Goal: Task Accomplishment & Management: Use online tool/utility

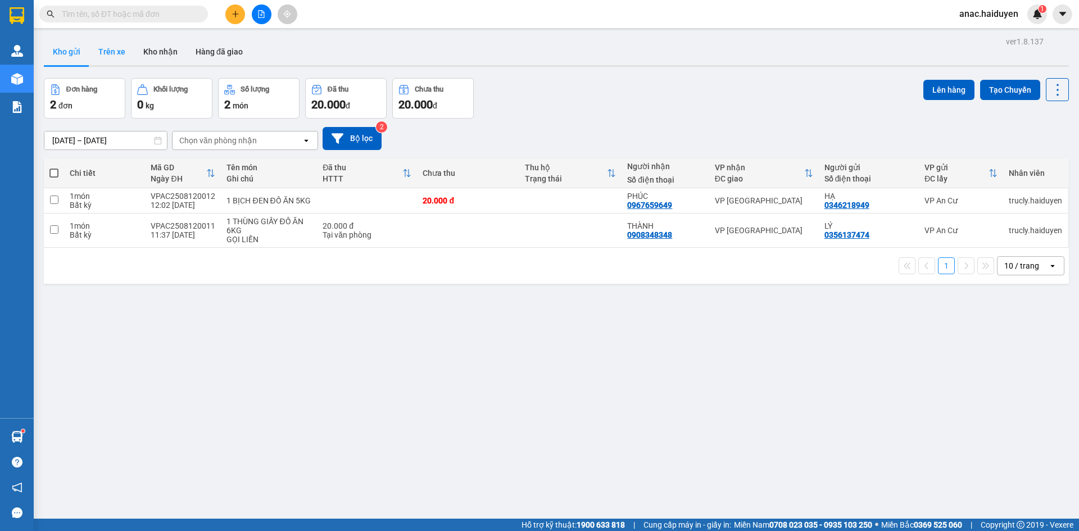
click at [111, 53] on button "Trên xe" at bounding box center [111, 51] width 45 height 27
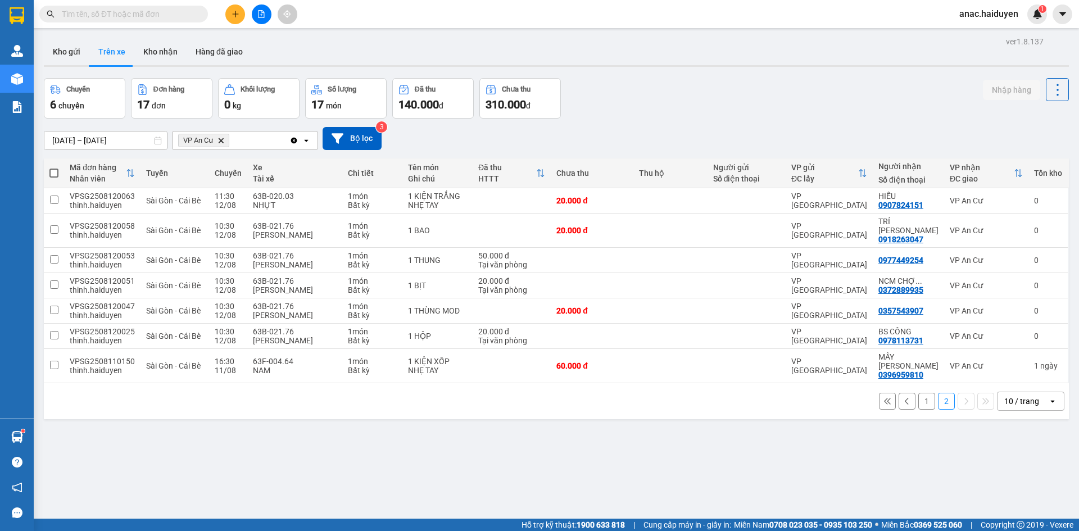
click at [938, 393] on button "2" at bounding box center [946, 401] width 17 height 17
click at [56, 331] on input "checkbox" at bounding box center [54, 335] width 8 height 8
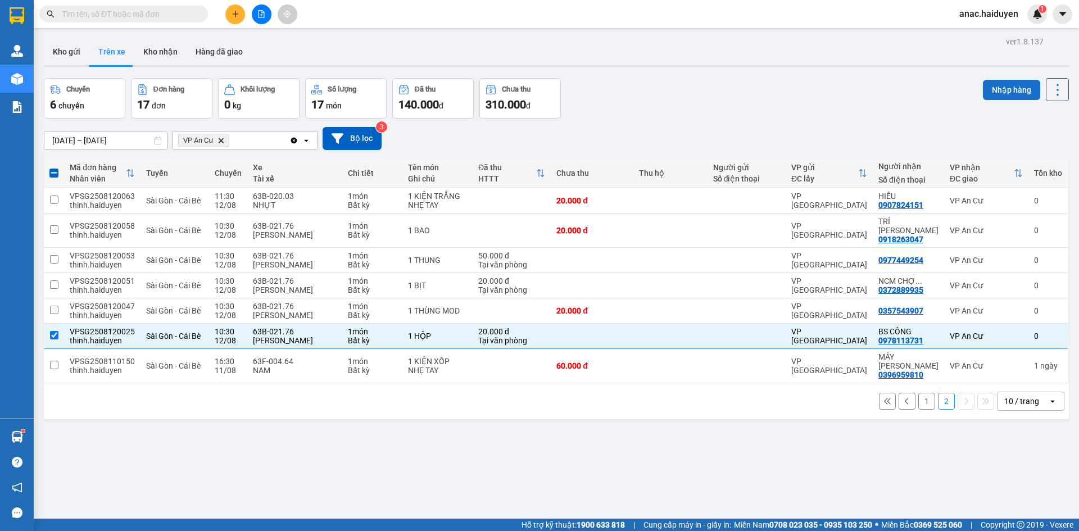
click at [992, 88] on button "Nhập hàng" at bounding box center [1011, 90] width 57 height 20
checkbox input "false"
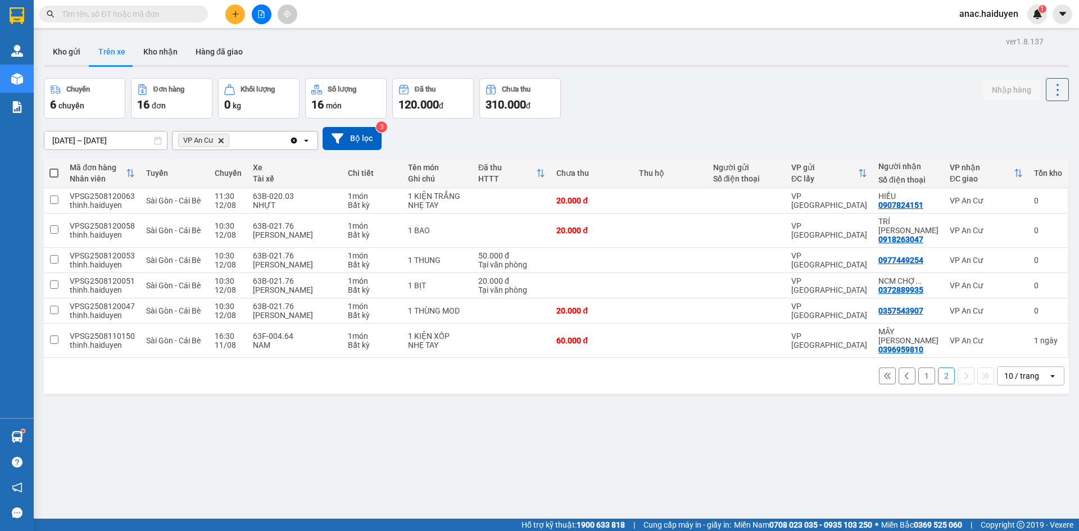
click at [919, 368] on button "1" at bounding box center [927, 376] width 17 height 17
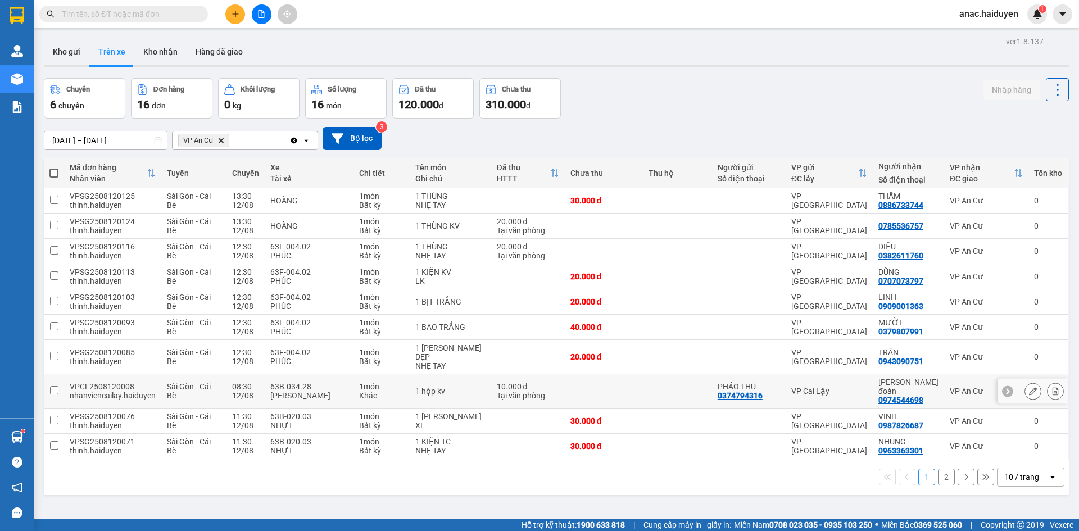
click at [56, 387] on input "checkbox" at bounding box center [54, 390] width 8 height 8
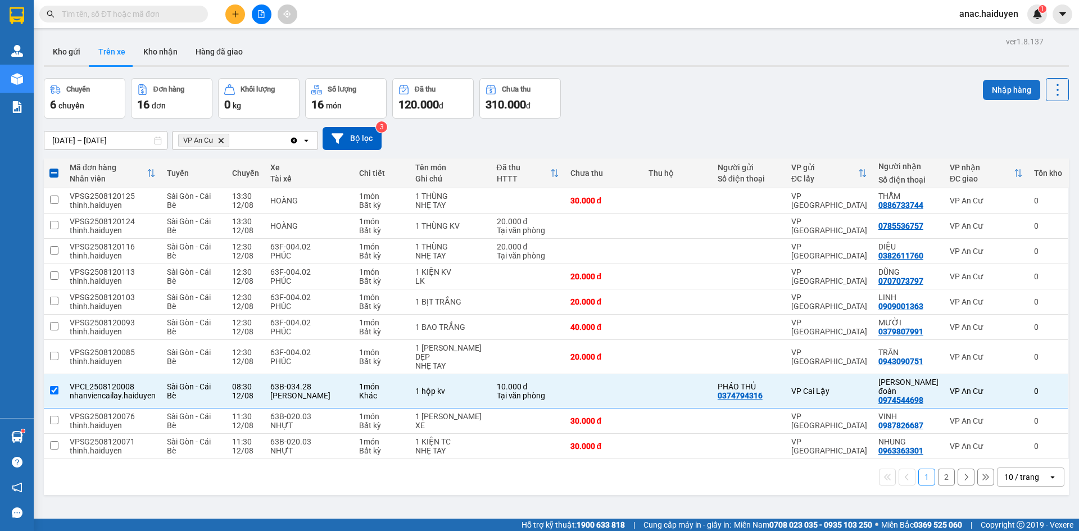
click at [993, 91] on button "Nhập hàng" at bounding box center [1011, 90] width 57 height 20
checkbox input "false"
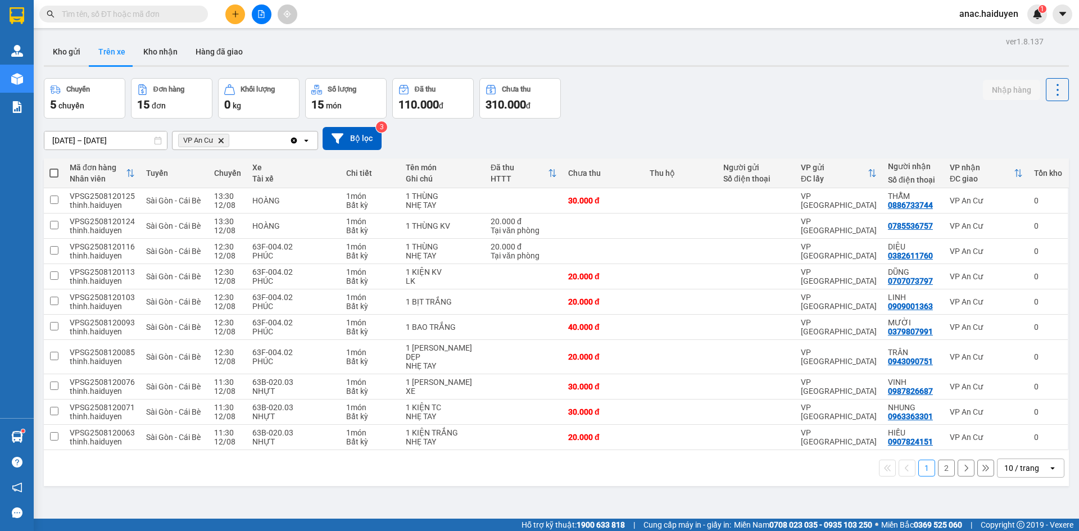
click at [941, 464] on button "2" at bounding box center [946, 468] width 17 height 17
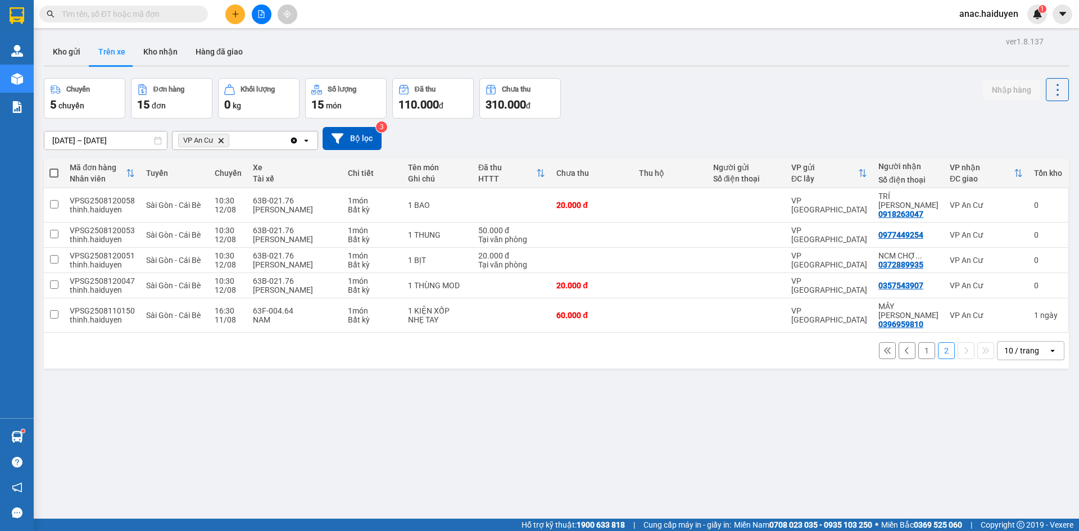
click at [919, 342] on button "1" at bounding box center [927, 350] width 17 height 17
